Goal: Task Accomplishment & Management: Manage account settings

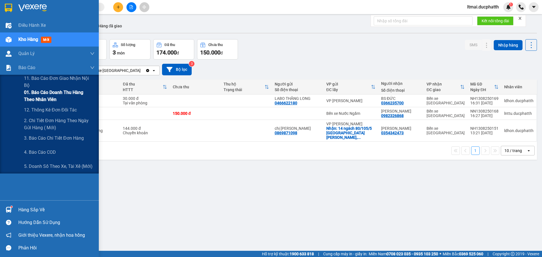
click at [45, 100] on span "01. Báo cáo doanh thu hàng theo nhân viên" at bounding box center [59, 96] width 71 height 14
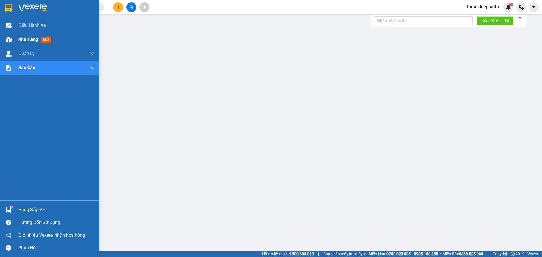
click at [7, 35] on div at bounding box center [9, 40] width 10 height 10
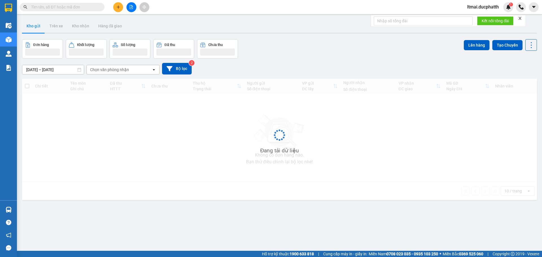
drag, startPoint x: 498, startPoint y: 5, endPoint x: 487, endPoint y: 8, distance: 10.5
click at [496, 5] on span "ltmai.ducphatth" at bounding box center [483, 6] width 41 height 7
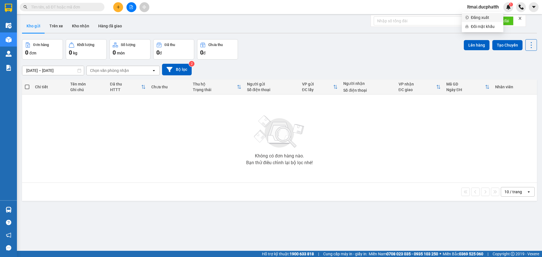
click at [474, 17] on span "Đăng xuất" at bounding box center [485, 17] width 29 height 6
